Goal: Contribute content: Contribute content

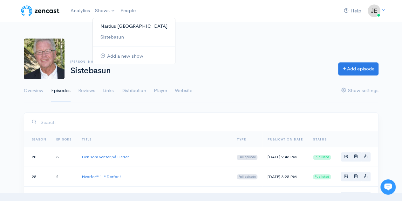
click at [115, 27] on link "Nardus [GEOGRAPHIC_DATA]" at bounding box center [134, 26] width 82 height 11
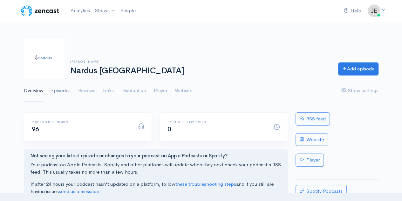
click at [65, 94] on link "Episodes" at bounding box center [60, 90] width 19 height 23
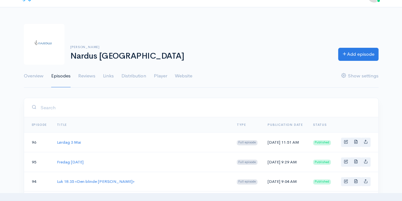
scroll to position [17, 0]
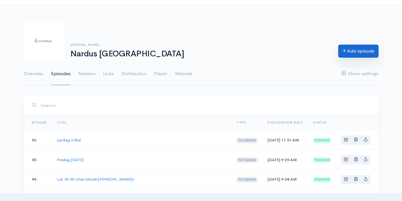
click at [352, 46] on link "Add episode" at bounding box center [359, 51] width 40 height 13
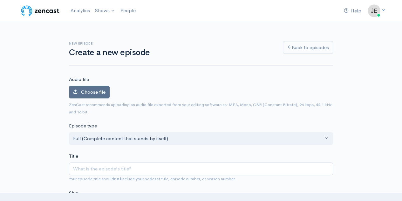
click at [103, 95] on label "Choose file" at bounding box center [89, 92] width 41 height 13
click at [0, 0] on input "Choose file" at bounding box center [0, 0] width 0 height 0
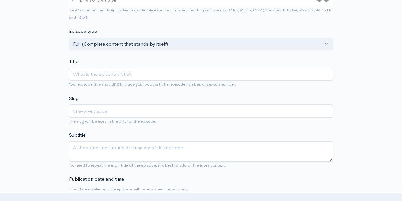
scroll to position [123, 0]
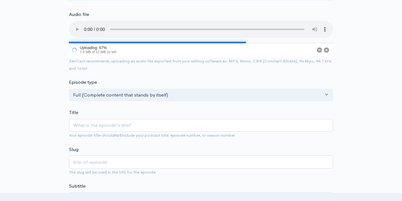
scroll to position [65, 0]
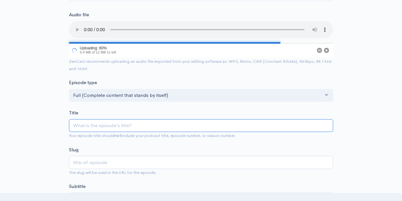
click at [83, 121] on input "Title" at bounding box center [201, 125] width 264 height 13
type input "L"
type input "l"
type input "Lø"
type input "lo"
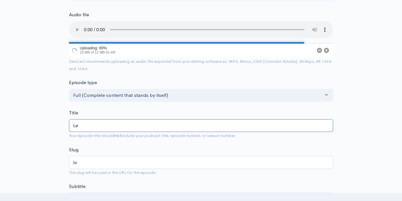
type input "Lør"
type input "lor"
type input "Lørda"
type input "lorda"
type input "Lørdag"
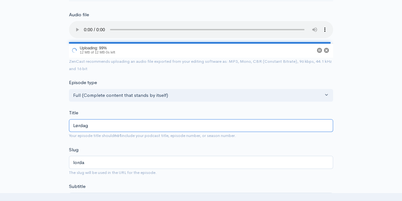
type input "lordag"
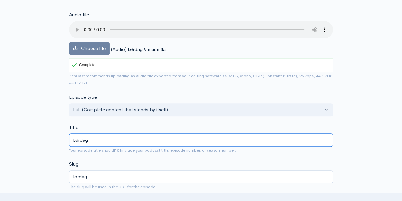
type input "Lørdag 9"
type input "lordag-9"
type input "Lørdag 9 ma"
type input "lordag-9-ma"
type input "Lørdag 9 mai"
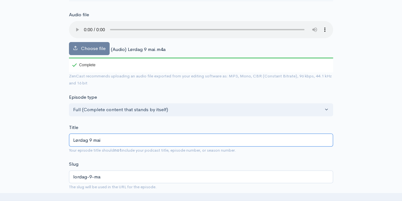
type input "lordag-9-mai"
type input "Lørdag 9 mai 2"
type input "lordag-9-mai-2"
type input "Lørdag 9 mai 20"
type input "lordag-9-mai-20"
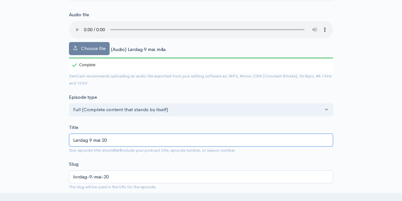
type input "Lørdag 9 mai 202"
type input "lordag-9-mai-202"
type input "Lørdag 9 mai 2025"
type input "lordag-9-mai-2025"
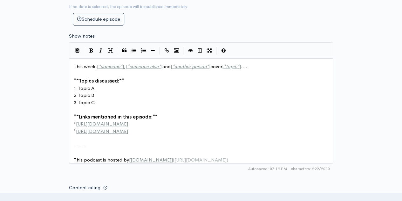
scroll to position [313, 0]
type input "Lørdag 9 mai 2025"
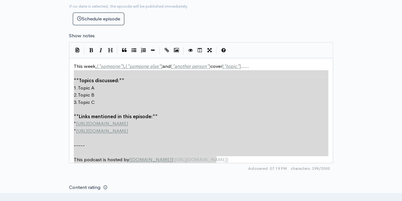
type textarea "week, [*someone*], [*someone else*] and [*another person*] cover [*topic*].....…"
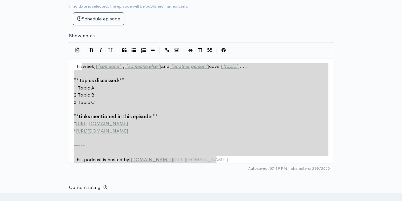
drag, startPoint x: 234, startPoint y: 163, endPoint x: 81, endPoint y: 67, distance: 180.5
click at [81, 67] on div "x This week, [ * someone * ] , [ * someone else * ] and [ * another person * ] …" at bounding box center [209, 118] width 273 height 114
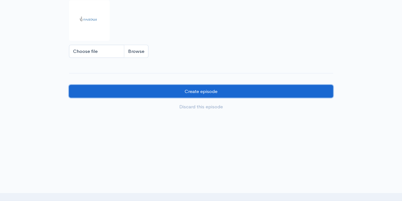
click at [104, 85] on input "Create episode" at bounding box center [201, 91] width 264 height 13
